Goal: Information Seeking & Learning: Learn about a topic

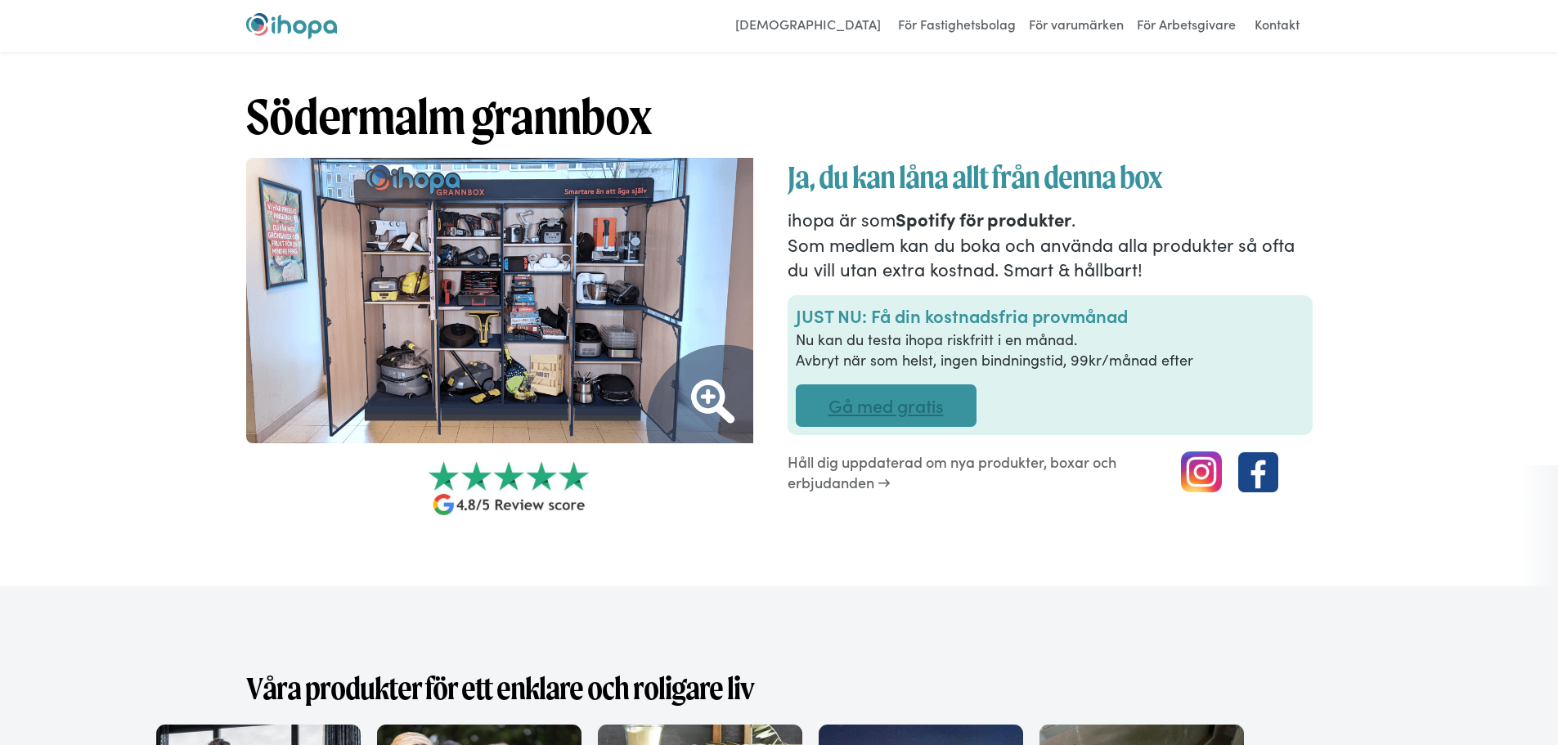
click at [914, 411] on link "Gå med gratis" at bounding box center [886, 405] width 181 height 43
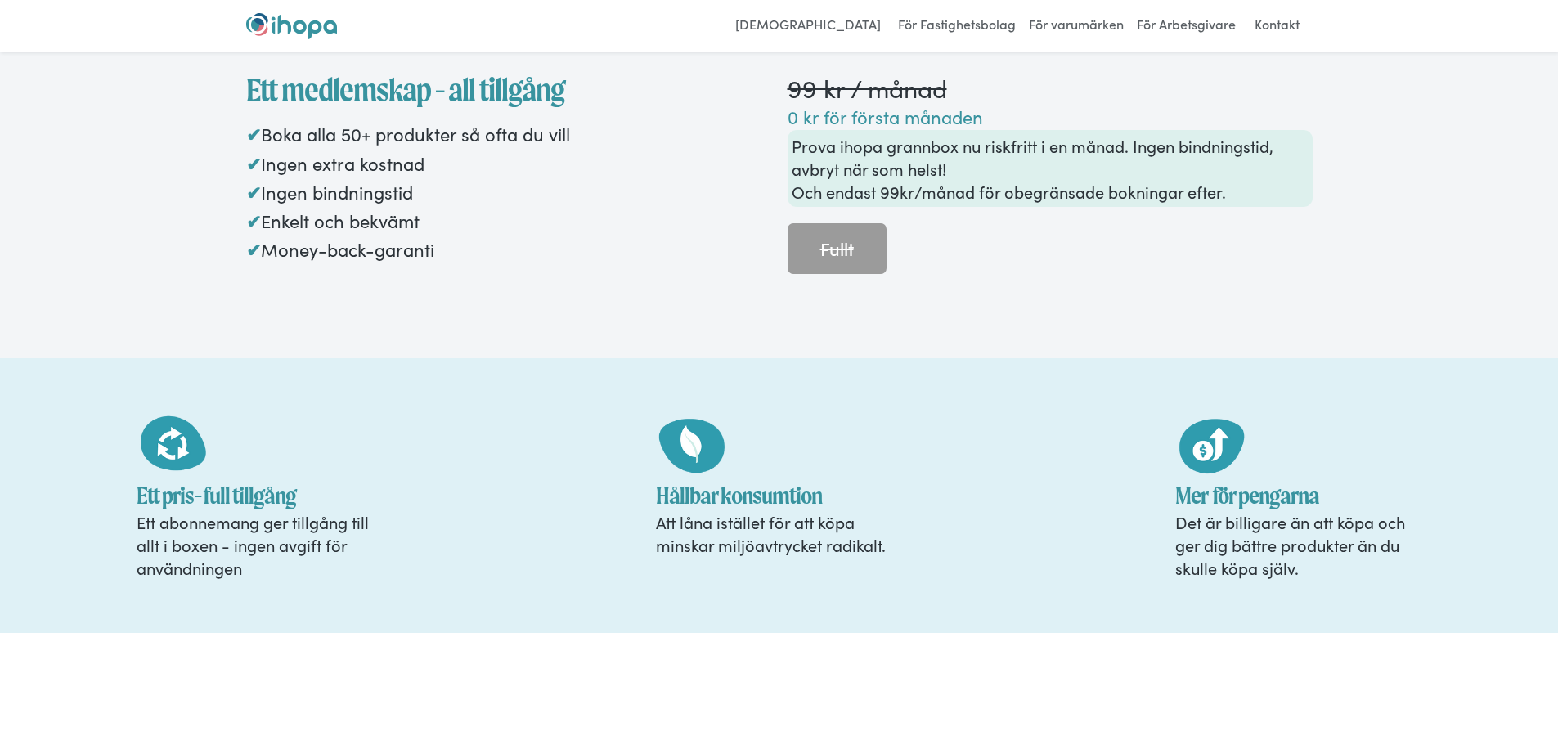
scroll to position [1733, 0]
click at [275, 30] on img "home" at bounding box center [291, 26] width 91 height 26
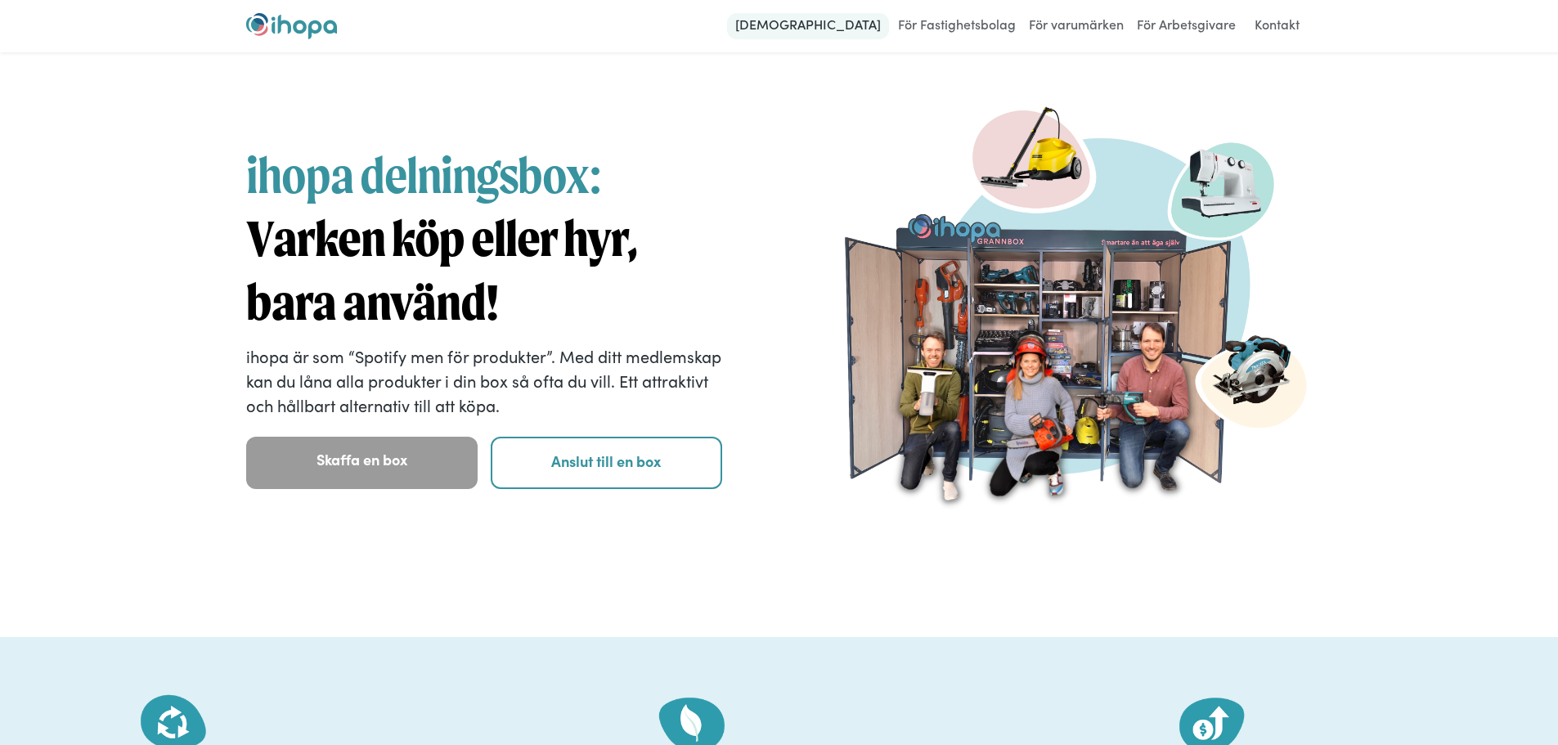
click at [848, 20] on link "[DEMOGRAPHIC_DATA]" at bounding box center [808, 26] width 162 height 26
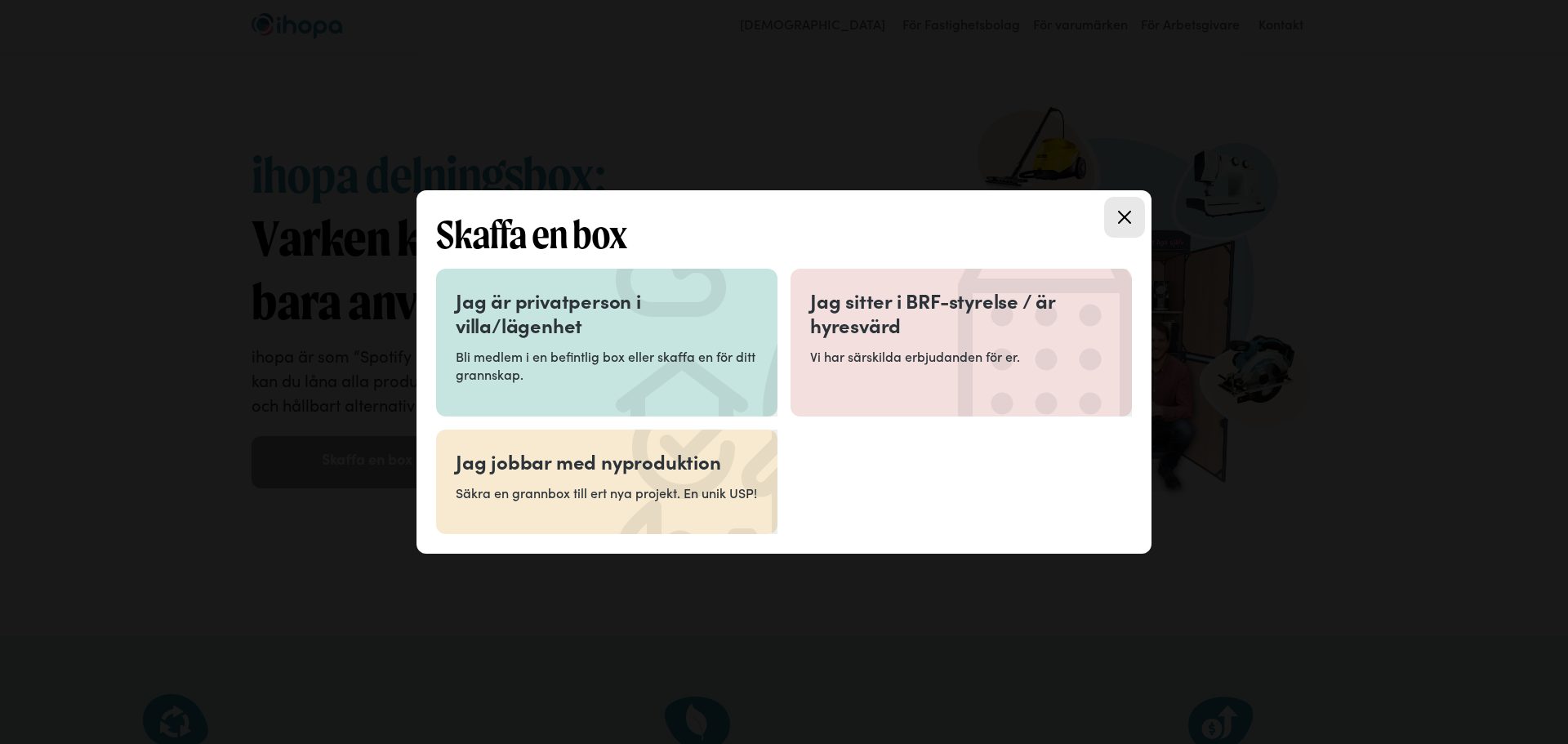
click at [588, 345] on div "Jag är privatperson i villa/lägenhet Bli medlem i en befintlig box eller skaffa…" at bounding box center [606, 343] width 302 height 109
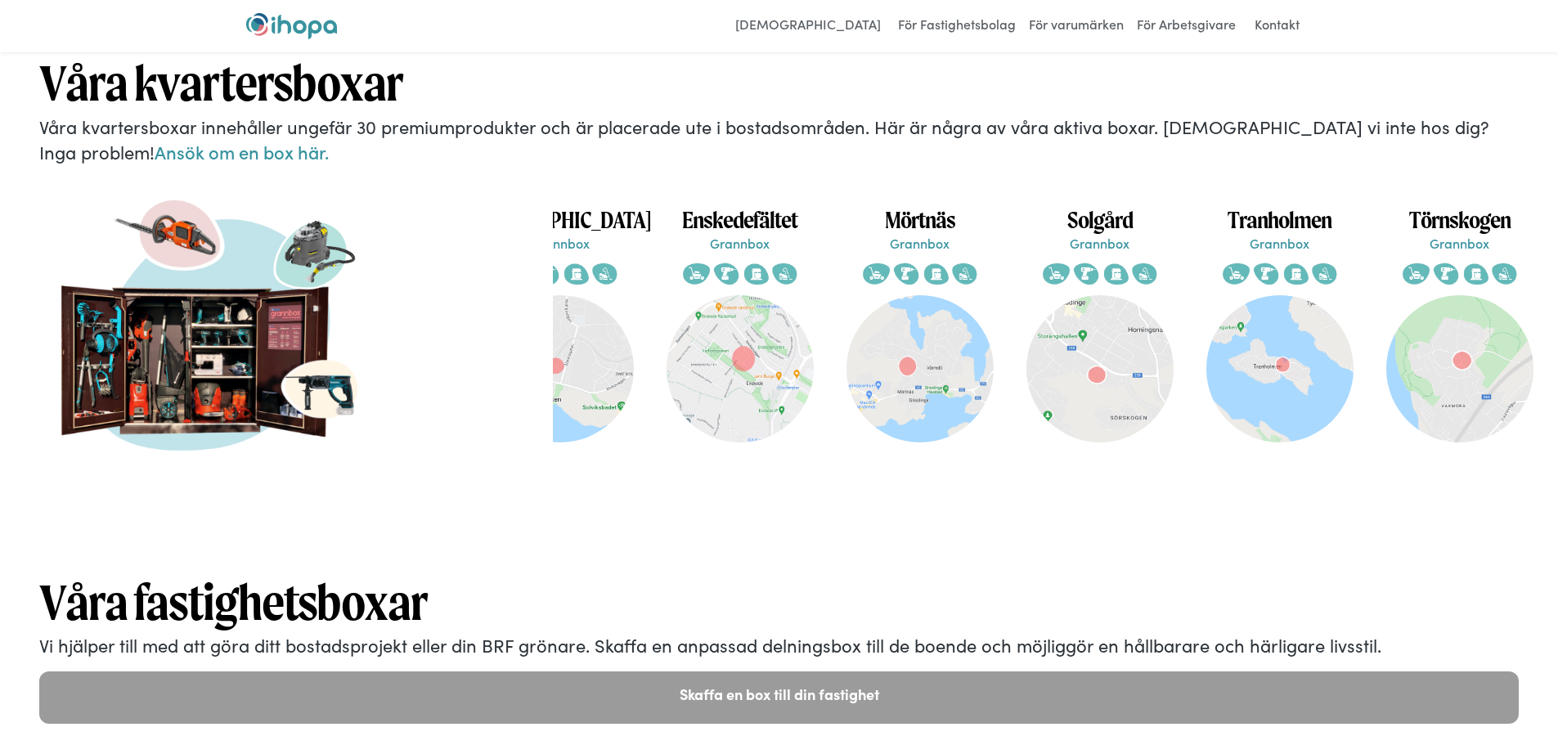
scroll to position [3387, 0]
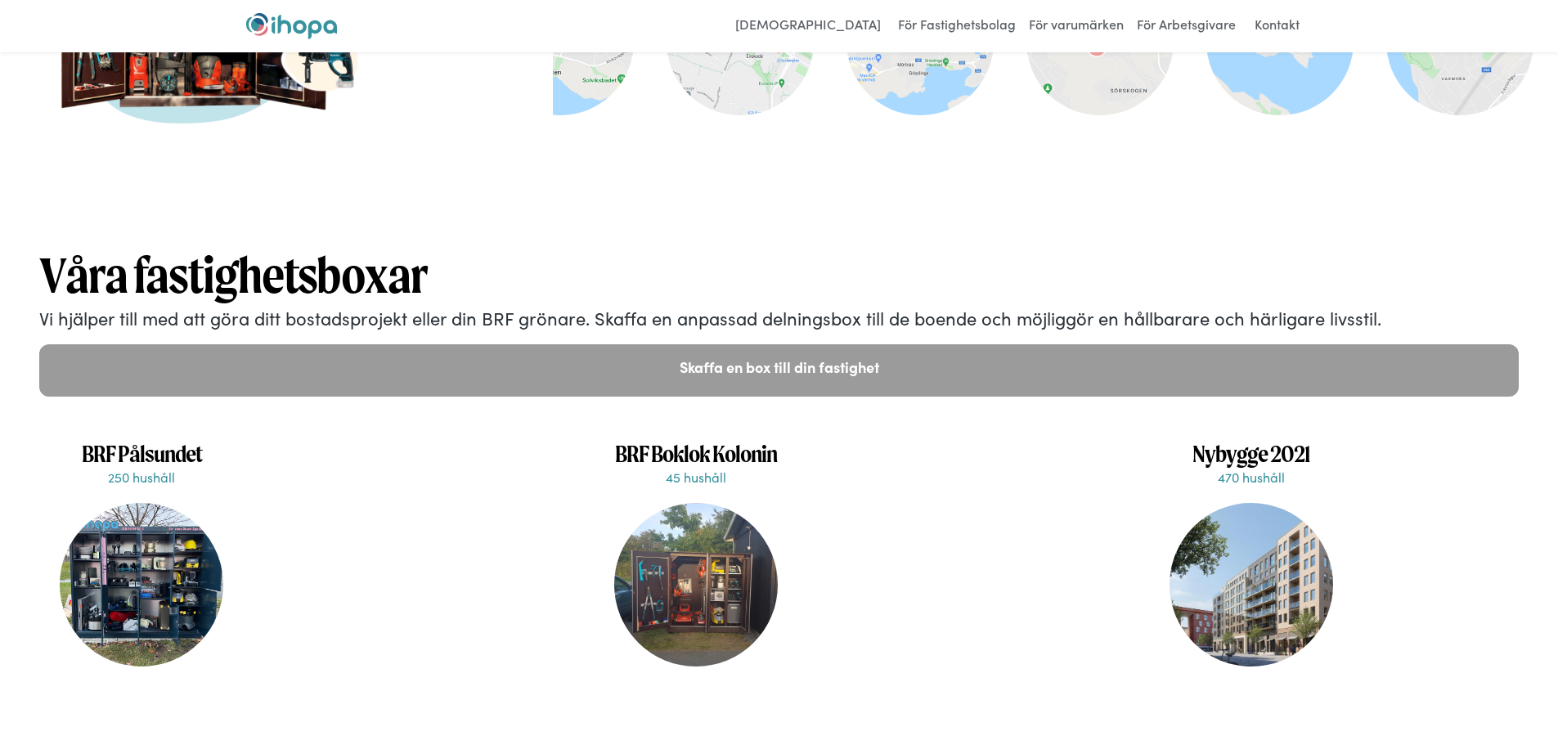
click at [123, 559] on div at bounding box center [142, 585] width 164 height 164
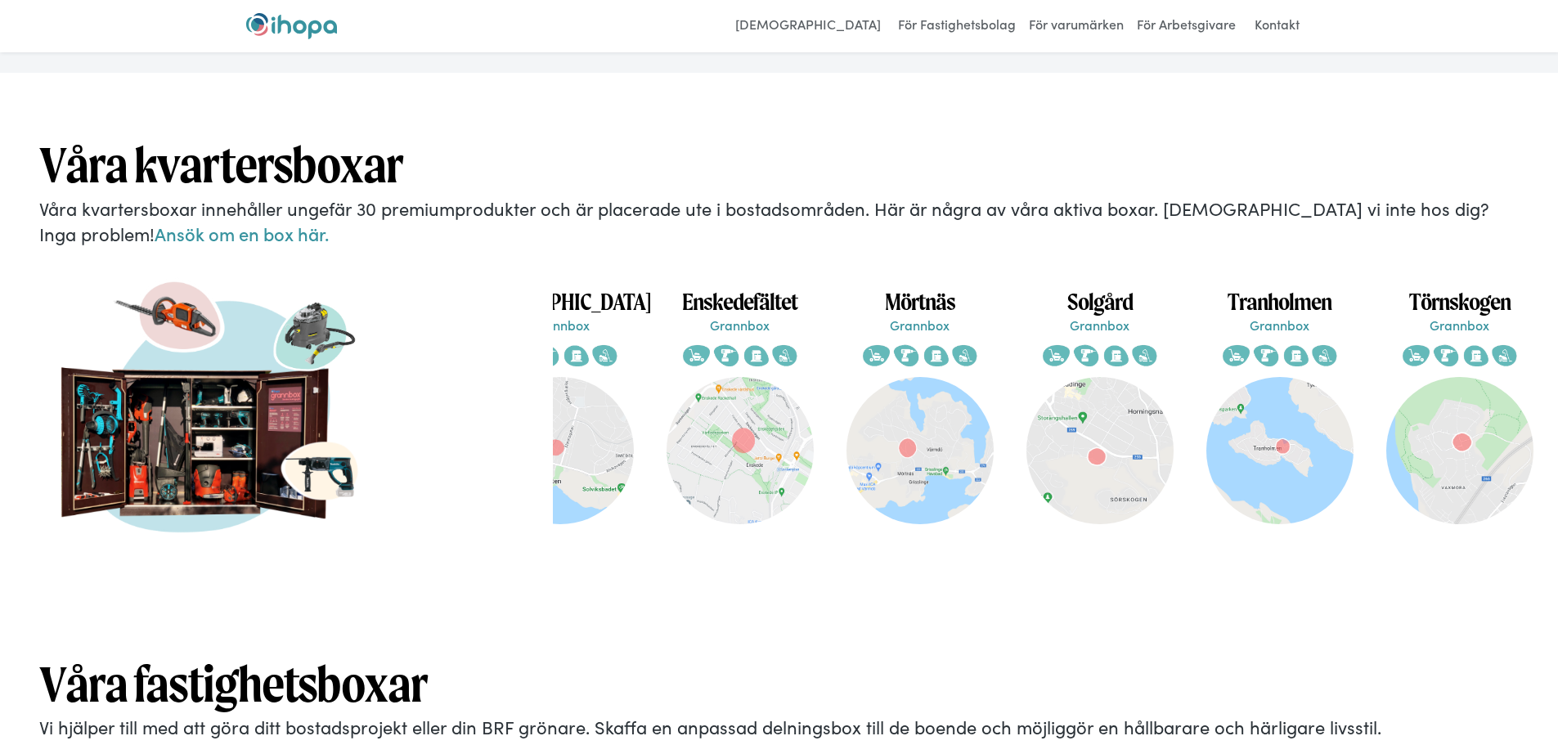
scroll to position [3469, 0]
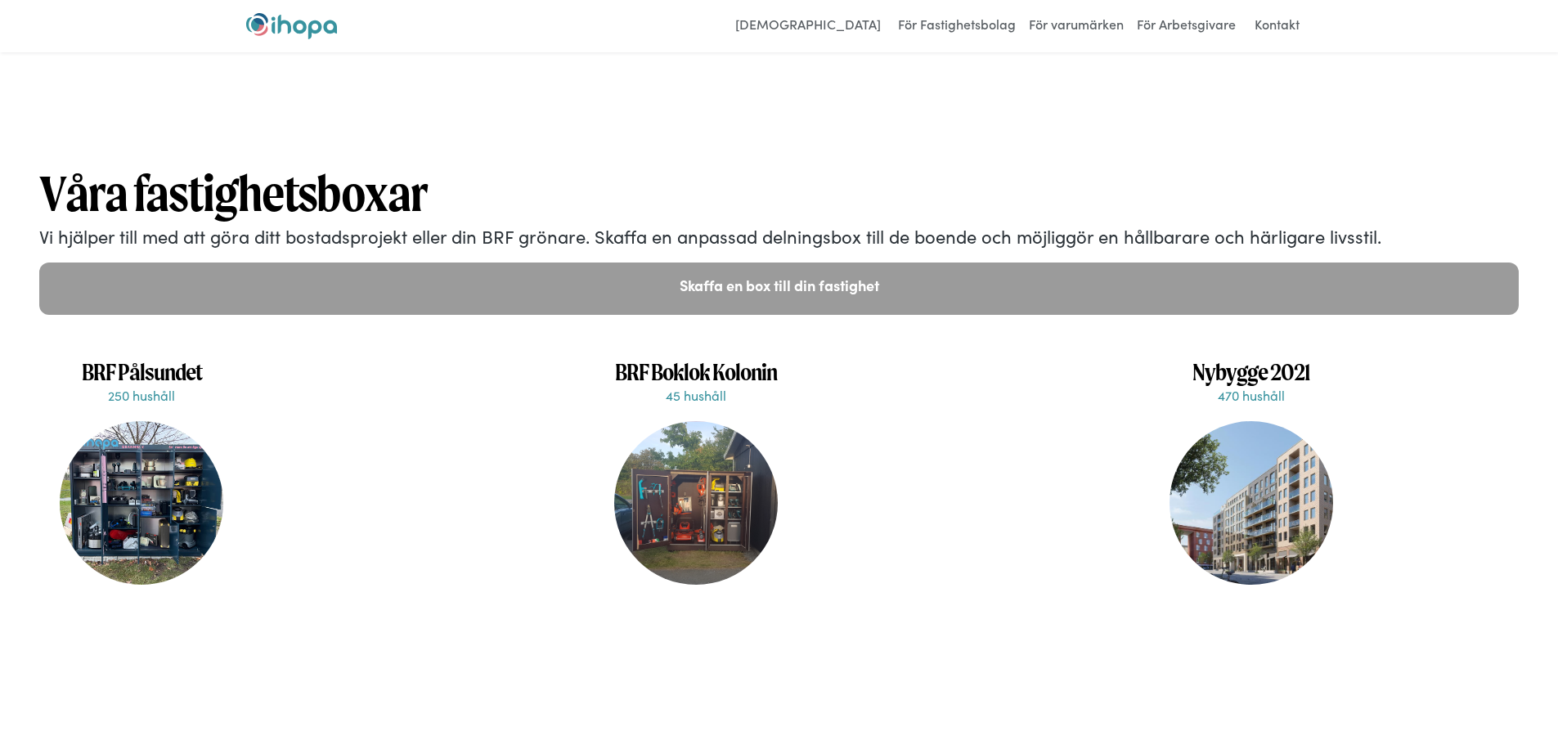
click at [147, 365] on h1 "BRF Pålsundet" at bounding box center [141, 371] width 188 height 29
click at [127, 457] on div at bounding box center [142, 503] width 164 height 164
drag, startPoint x: 648, startPoint y: 659, endPoint x: 799, endPoint y: 658, distance: 151.4
click at [798, 659] on div "Våra fastighetsboxar Vi hjälper till med att göra ditt bostadsprojekt eller din…" at bounding box center [779, 399] width 1558 height 605
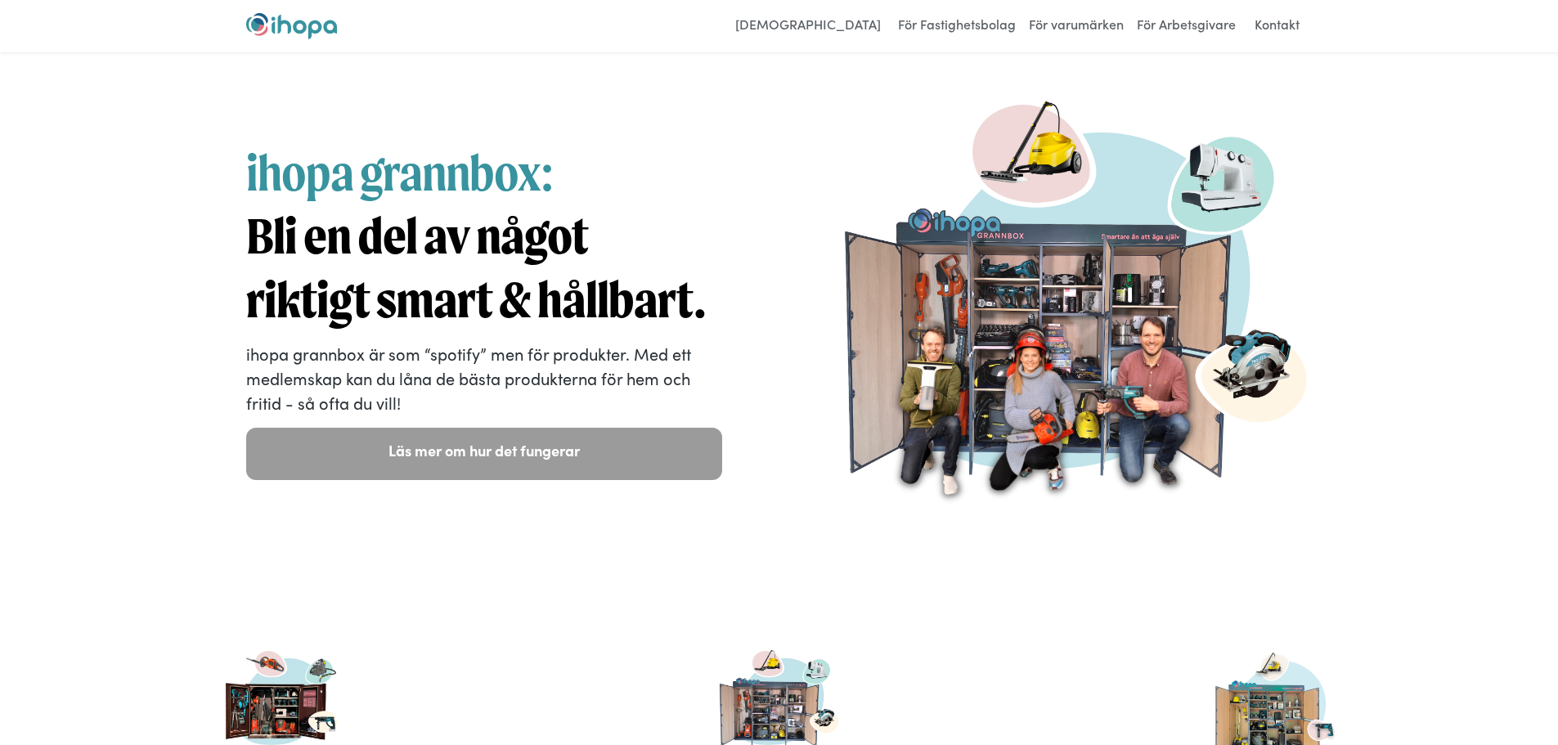
scroll to position [0, 0]
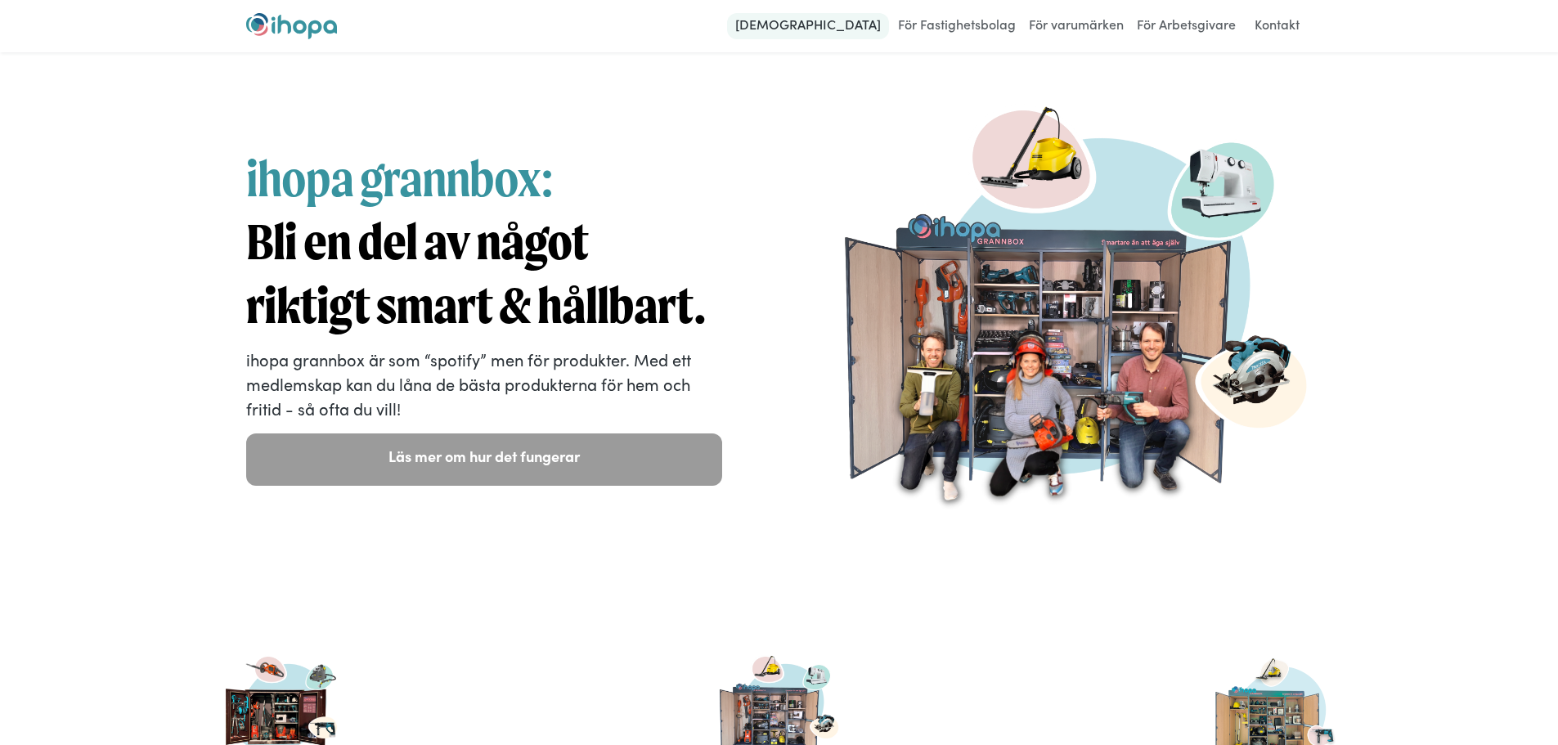
click at [833, 19] on link "[DEMOGRAPHIC_DATA]" at bounding box center [808, 26] width 162 height 26
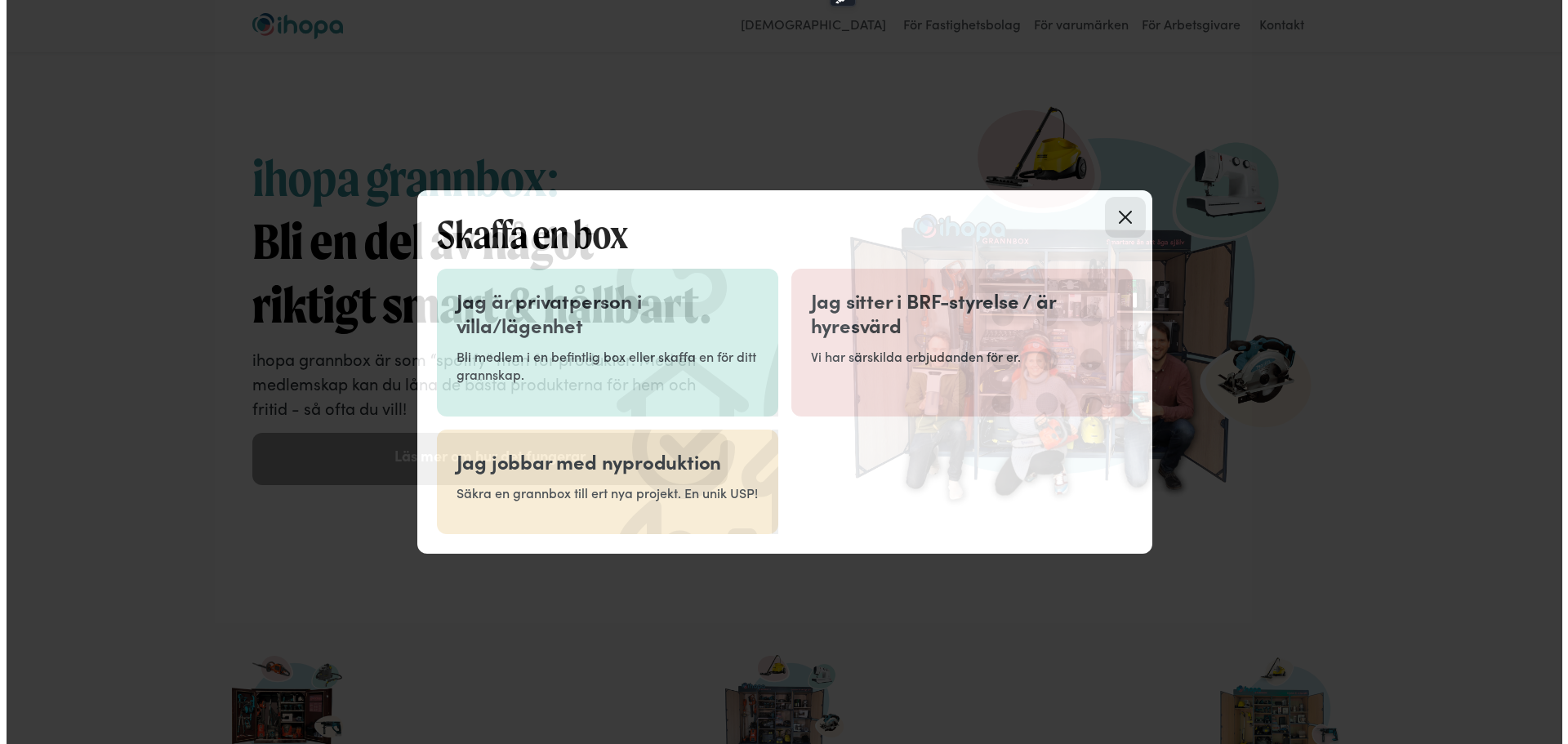
scroll to position [0, 433]
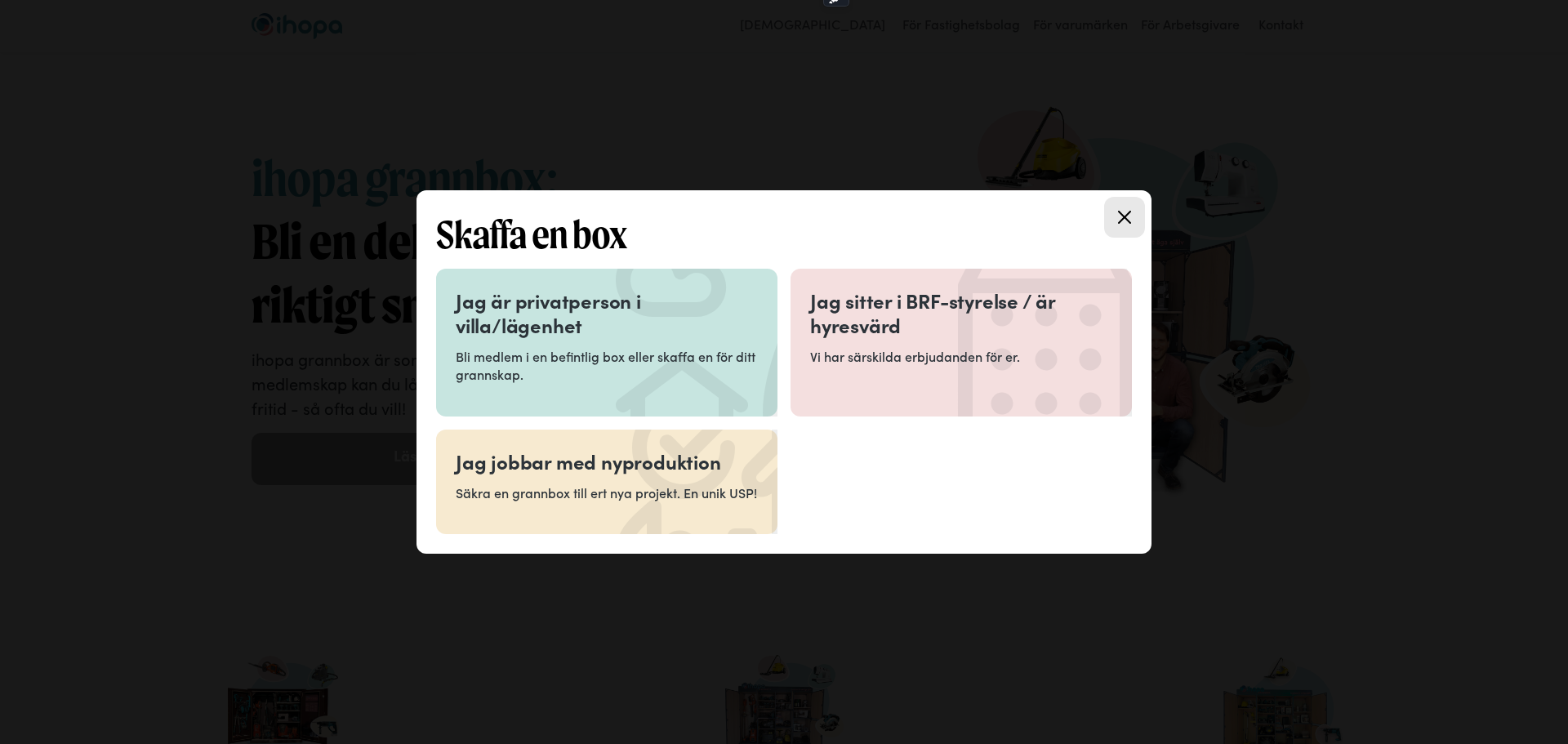
click at [555, 359] on p "Bli medlem i en befintlig box eller skaffa en för ditt grannskap." at bounding box center [606, 366] width 302 height 37
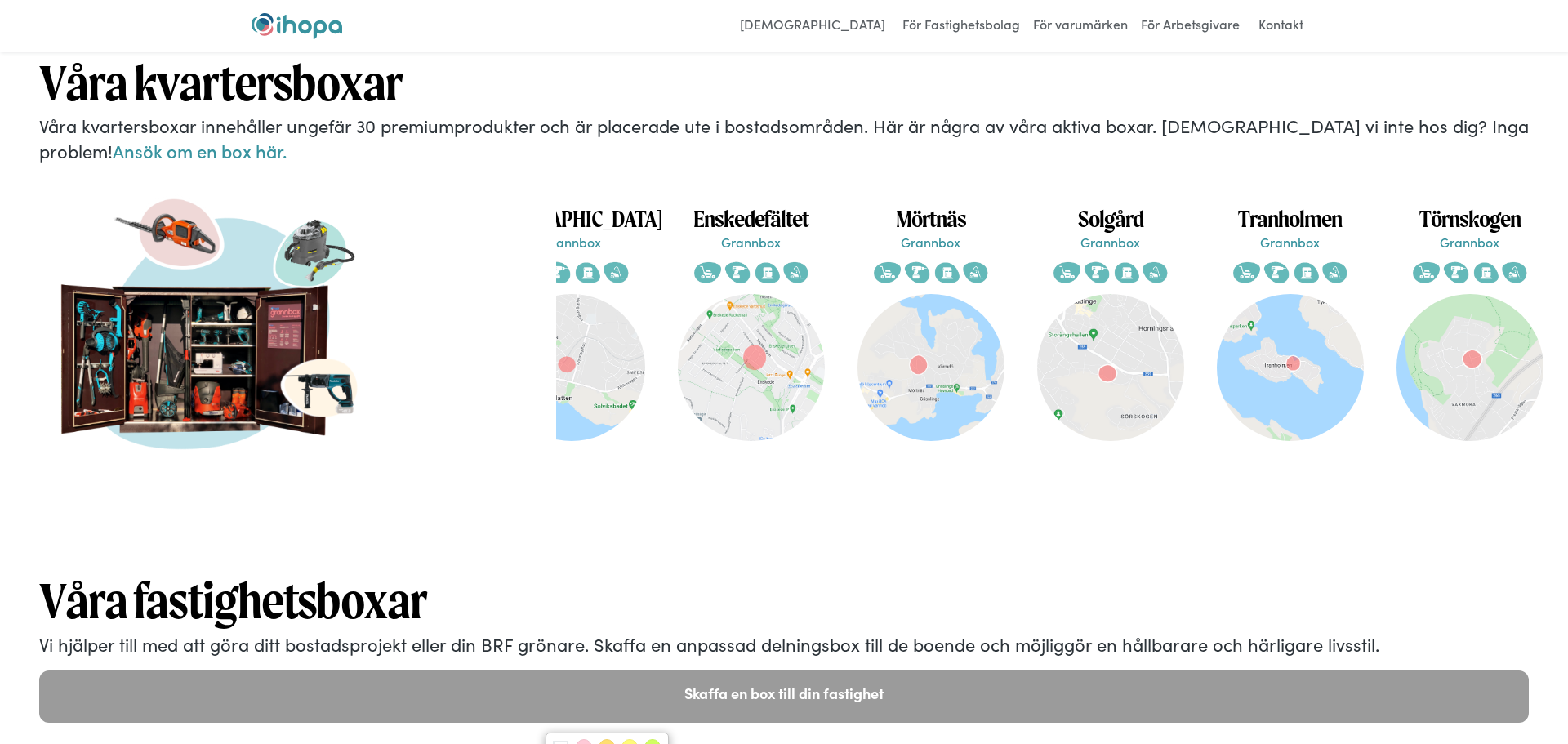
scroll to position [3043, 0]
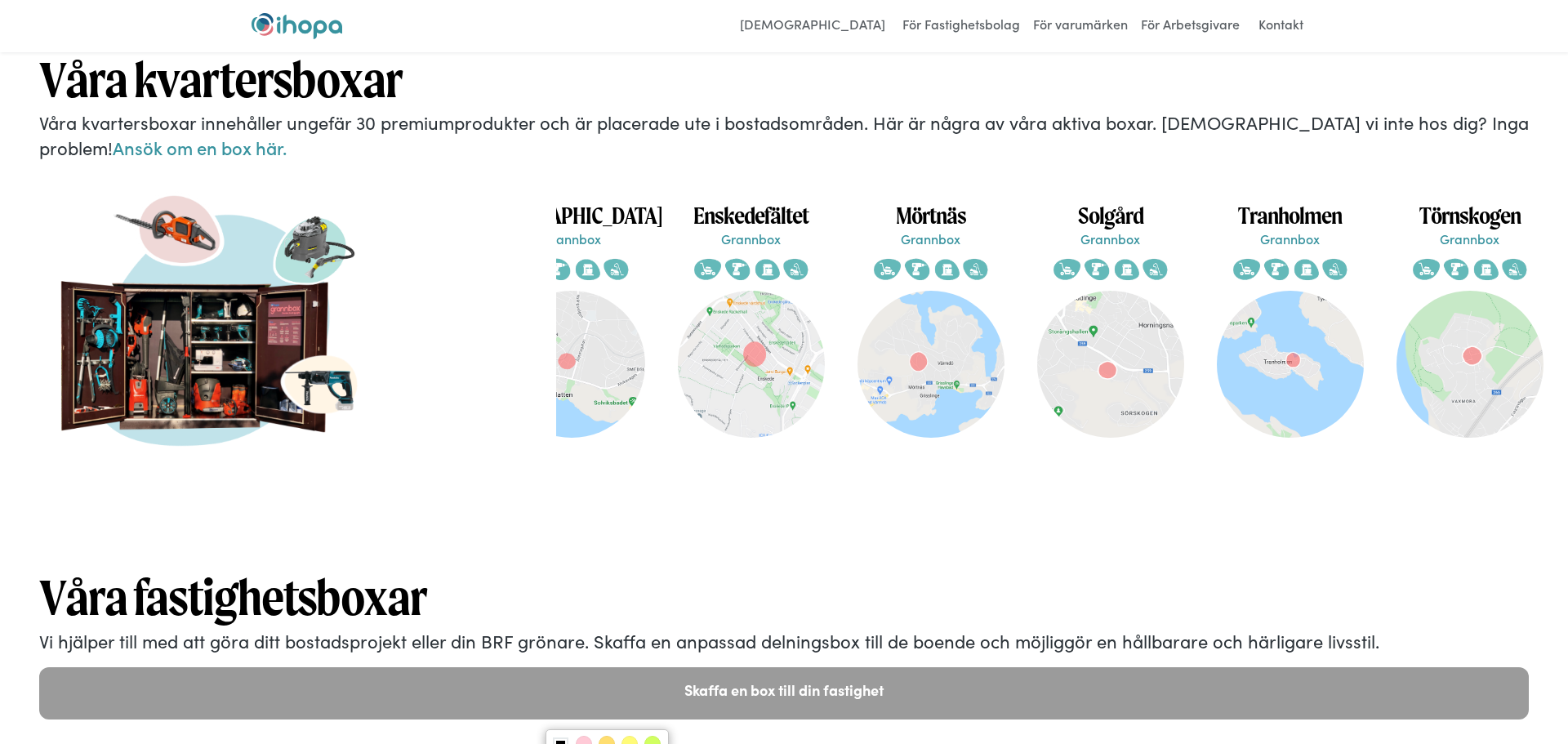
click at [595, 290] on img at bounding box center [571, 269] width 119 height 43
